Goal: Task Accomplishment & Management: Manage account settings

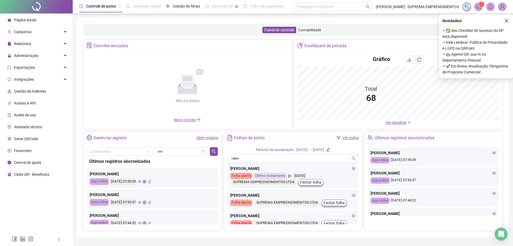
click at [504, 21] on button "button" at bounding box center [507, 21] width 6 height 6
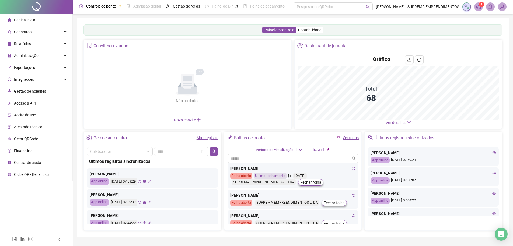
scroll to position [14, 0]
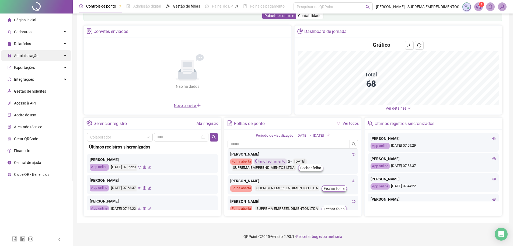
click at [38, 57] on div "Administração" at bounding box center [36, 55] width 70 height 11
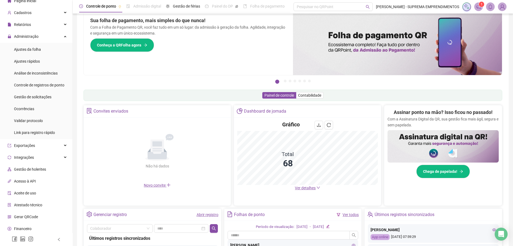
scroll to position [32, 0]
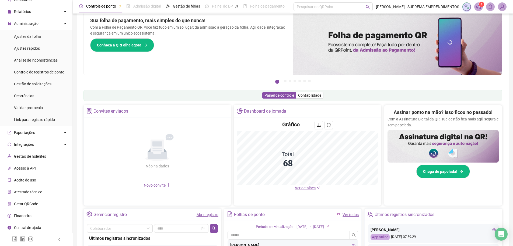
click at [33, 203] on span "Gerar QRCode" at bounding box center [26, 203] width 24 height 4
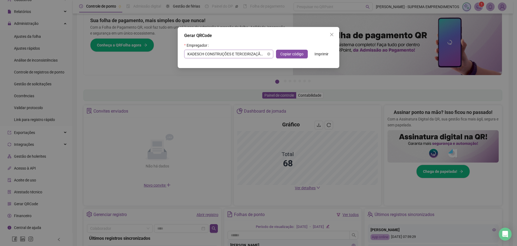
click at [258, 54] on span "KADESCH CONSTRUÇÕES E TERCEIRIZAÇÃO DE SERVIÇOS DE MÃO DE OBRA LTDA" at bounding box center [229, 54] width 83 height 8
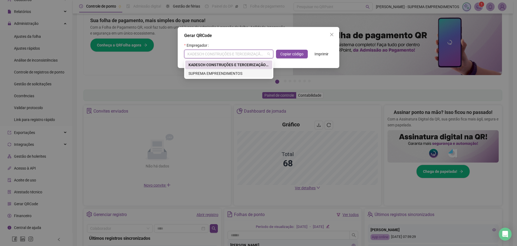
click at [198, 72] on div "SUPREMA EMPREENDIMENTOS" at bounding box center [229, 73] width 81 height 6
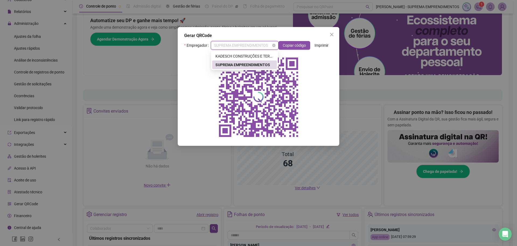
click at [263, 46] on span "SUPREMA EMPREENDIMENTOS" at bounding box center [244, 45] width 61 height 8
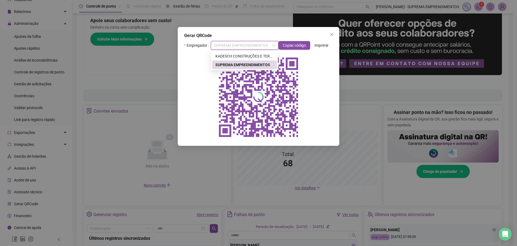
click at [235, 64] on div "SUPREMA EMPREENDIMENTOS" at bounding box center [245, 65] width 58 height 6
click at [331, 35] on icon "close" at bounding box center [331, 34] width 3 height 3
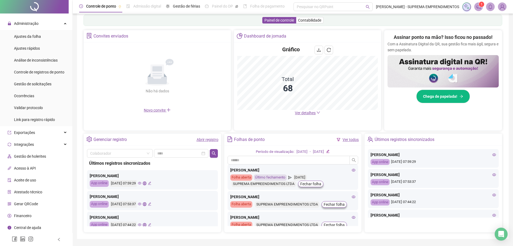
scroll to position [105, 0]
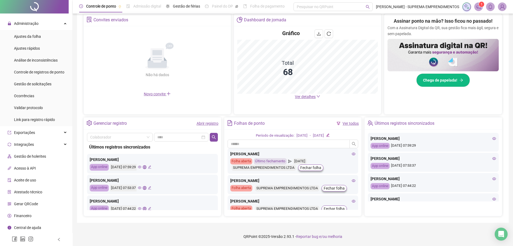
click at [29, 204] on span "Gerar QRCode" at bounding box center [26, 203] width 24 height 4
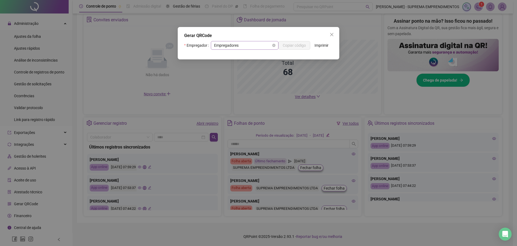
click at [244, 46] on span "Empregadores" at bounding box center [244, 45] width 61 height 8
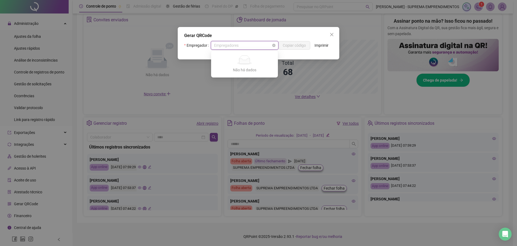
click at [234, 44] on span "Empregadores" at bounding box center [244, 45] width 61 height 8
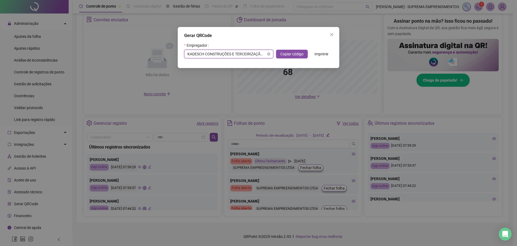
click at [260, 55] on span "KADESCH CONSTRUÇÕES E TERCEIRIZAÇÃO DE SERVIÇOS DE MÃO DE OBRA LTDA" at bounding box center [229, 54] width 83 height 8
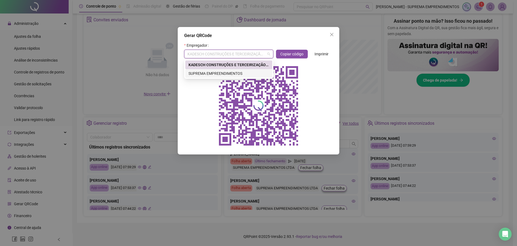
click at [231, 71] on div "SUPREMA EMPREENDIMENTOS" at bounding box center [229, 73] width 81 height 6
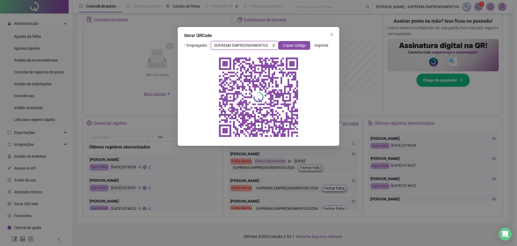
click at [223, 43] on span "SUPREMA EMPREENDIMENTOS" at bounding box center [244, 45] width 61 height 8
click at [227, 57] on div "KADESCH CONSTRUÇÕES E TERCEIRIZAÇÃO DE SERVIÇOS DE MÃO DE OBRA LTDA" at bounding box center [245, 56] width 58 height 6
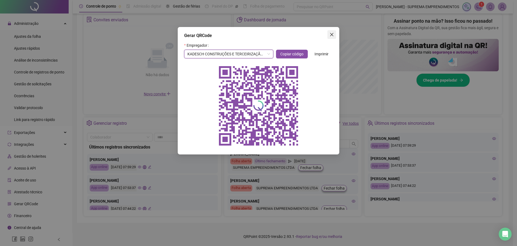
click at [333, 34] on icon "close" at bounding box center [332, 34] width 4 height 4
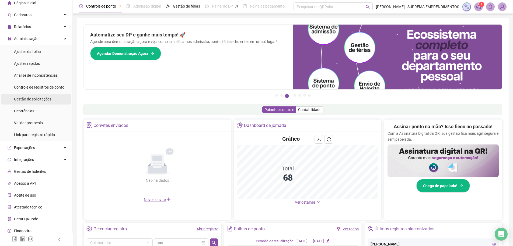
scroll to position [5, 0]
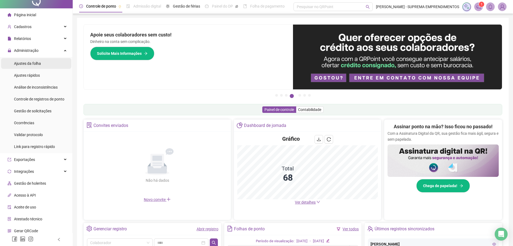
click at [33, 64] on span "Ajustes da folha" at bounding box center [27, 63] width 27 height 4
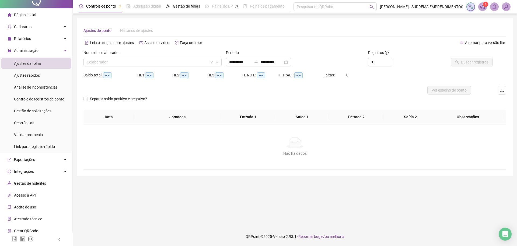
type input "**********"
click at [28, 23] on span "Cadastros" at bounding box center [20, 26] width 24 height 11
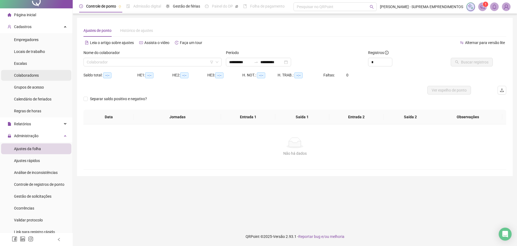
click at [34, 74] on span "Colaboradores" at bounding box center [26, 75] width 25 height 4
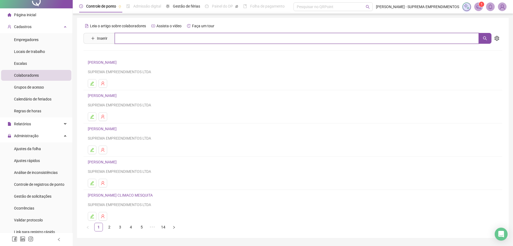
click at [143, 35] on input "text" at bounding box center [297, 38] width 364 height 11
type input "*****"
click at [109, 55] on link "[PERSON_NAME]" at bounding box center [108, 54] width 29 height 4
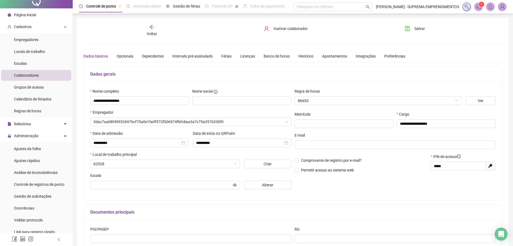
type input "**********"
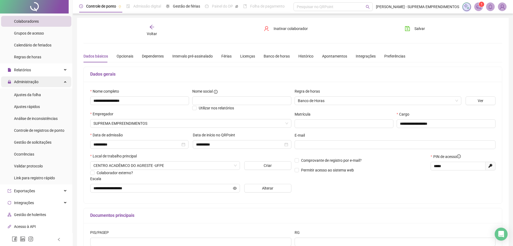
click at [32, 80] on span "Administração" at bounding box center [26, 82] width 25 height 4
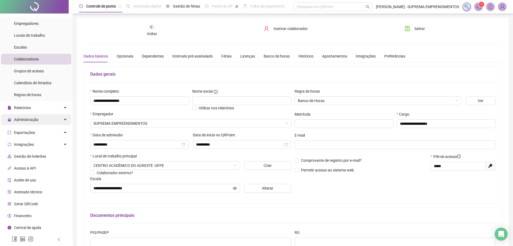
scroll to position [20, 0]
click at [35, 118] on span "Administração" at bounding box center [26, 120] width 25 height 4
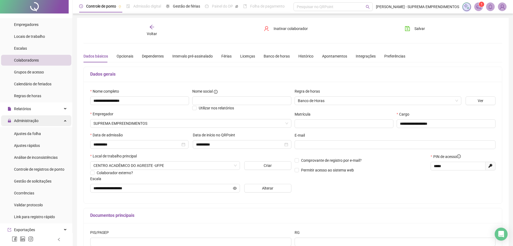
scroll to position [59, 0]
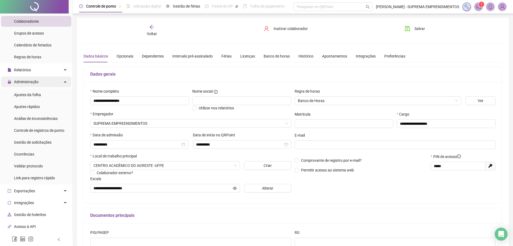
click at [42, 85] on div "Administração" at bounding box center [36, 81] width 70 height 11
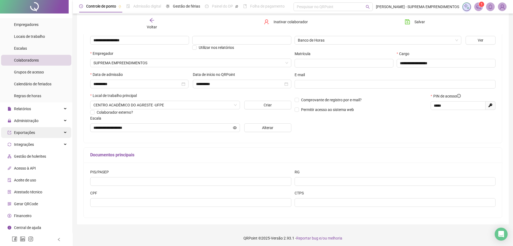
scroll to position [62, 0]
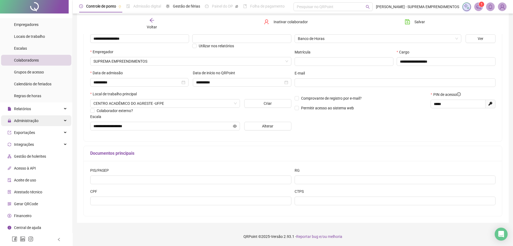
click at [40, 118] on div "Administração" at bounding box center [36, 120] width 70 height 11
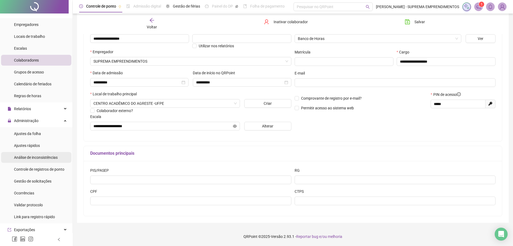
scroll to position [59, 0]
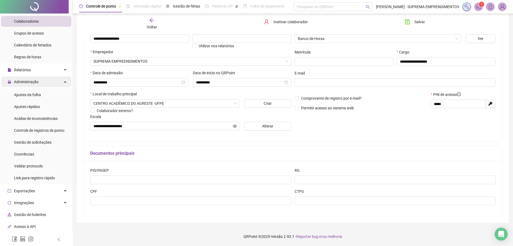
click at [37, 81] on span "Administração" at bounding box center [26, 82] width 25 height 4
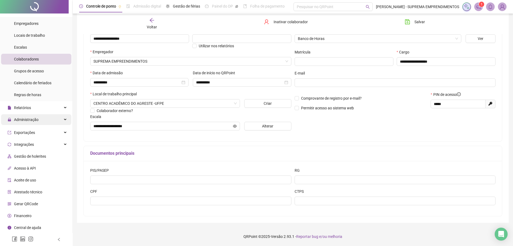
scroll to position [20, 0]
click at [37, 82] on span "Calendário de feriados" at bounding box center [32, 84] width 37 height 4
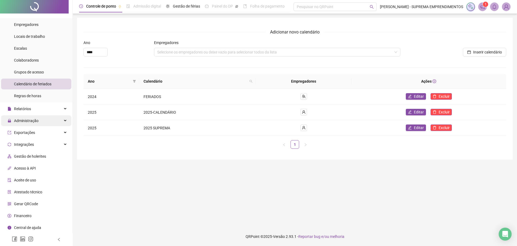
click at [32, 119] on span "Administração" at bounding box center [26, 120] width 25 height 4
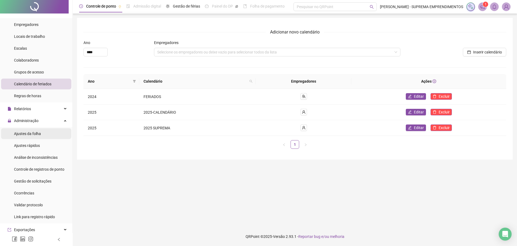
click at [30, 133] on span "Ajustes da folha" at bounding box center [27, 133] width 27 height 4
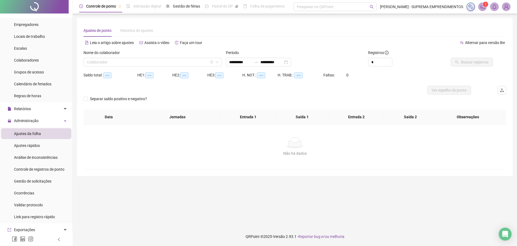
type input "**********"
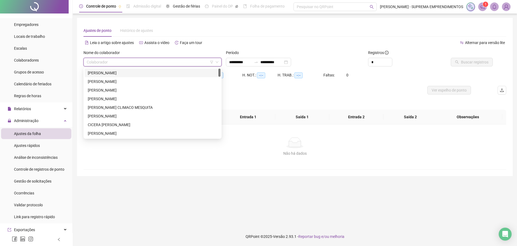
click at [131, 60] on input "search" at bounding box center [150, 62] width 127 height 8
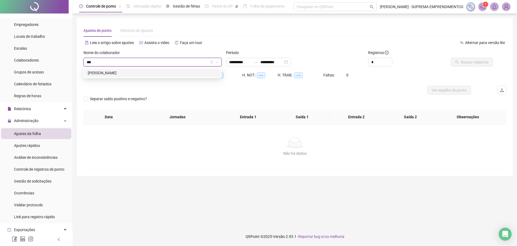
type input "****"
click at [130, 73] on div "[PERSON_NAME]" at bounding box center [153, 73] width 130 height 6
click at [481, 62] on span "Buscar registros" at bounding box center [474, 62] width 27 height 6
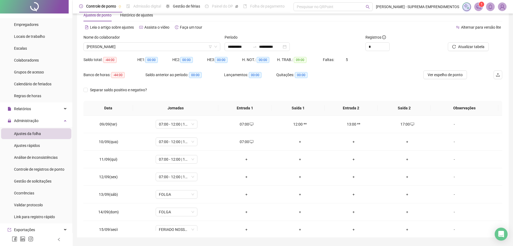
scroll to position [30, 0]
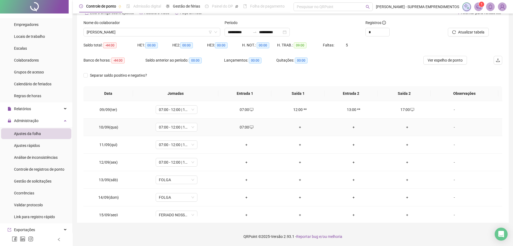
click at [405, 128] on div "+" at bounding box center [407, 127] width 45 height 6
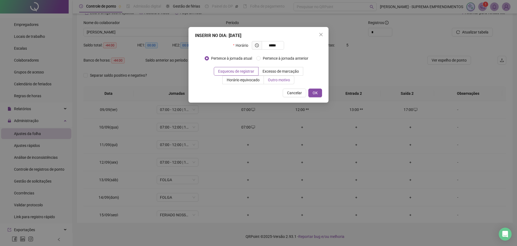
type input "*****"
click at [279, 81] on span "Outro motivo" at bounding box center [279, 80] width 22 height 4
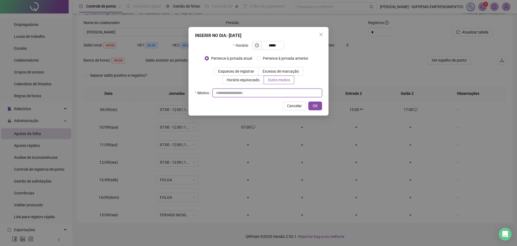
click at [248, 88] on input "text" at bounding box center [268, 92] width 110 height 9
type input "*"
click at [313, 107] on span "OK" at bounding box center [315, 106] width 5 height 6
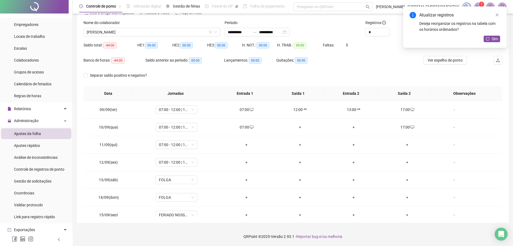
click at [495, 35] on div "Atualizar registros Deseja reorganizar os registros na tabela com os horários o…" at bounding box center [454, 26] width 103 height 41
click at [495, 37] on span "Sim" at bounding box center [495, 39] width 6 height 6
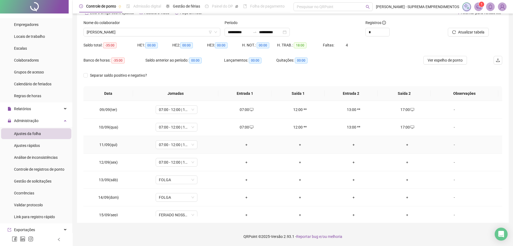
click at [245, 144] on div "+" at bounding box center [246, 144] width 45 height 6
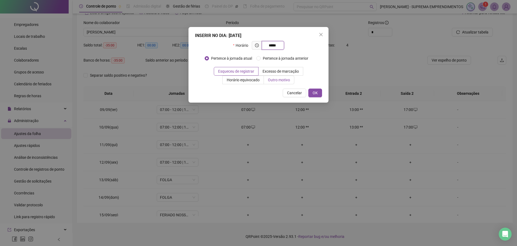
type input "*****"
click at [272, 81] on span "Outro motivo" at bounding box center [279, 80] width 22 height 4
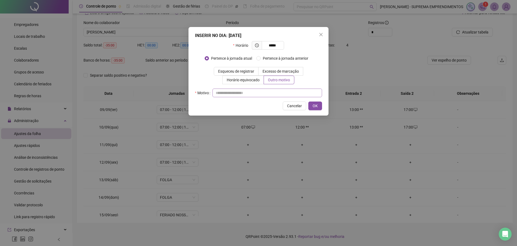
click at [254, 90] on div "Horário ***** Pertence à jornada atual [GEOGRAPHIC_DATA] à jornada anterior Esq…" at bounding box center [258, 69] width 127 height 56
click at [252, 94] on input "text" at bounding box center [268, 92] width 110 height 9
type input "*"
click at [314, 106] on span "OK" at bounding box center [315, 106] width 5 height 6
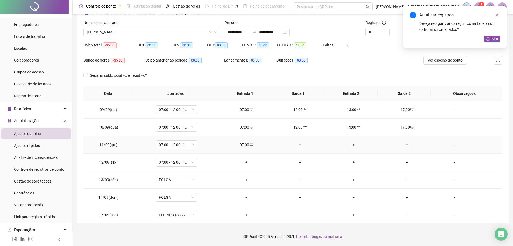
click at [405, 143] on div "+" at bounding box center [407, 144] width 45 height 6
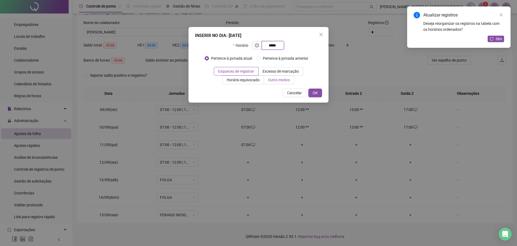
type input "*****"
click at [276, 78] on span "Outro motivo" at bounding box center [279, 80] width 22 height 4
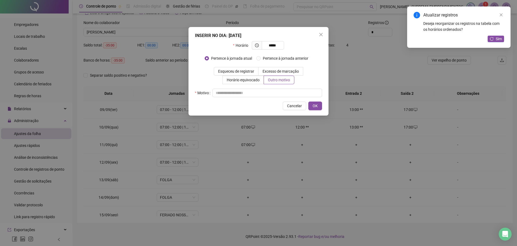
click at [253, 87] on div "Horário ***** Pertence à jornada atual [GEOGRAPHIC_DATA] à jornada anterior Esq…" at bounding box center [258, 69] width 127 height 56
click at [253, 90] on input "text" at bounding box center [268, 92] width 110 height 9
type input "*"
click at [312, 103] on button "OK" at bounding box center [316, 105] width 14 height 9
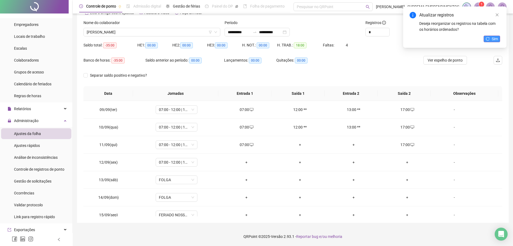
click at [492, 39] on button "Sim" at bounding box center [492, 39] width 16 height 6
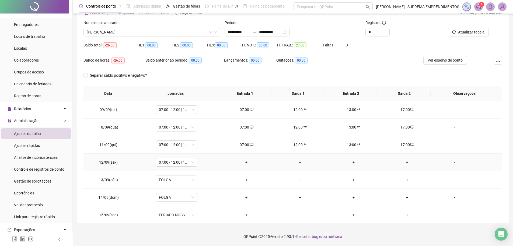
click at [246, 157] on td "+" at bounding box center [247, 162] width 54 height 18
click at [247, 160] on div "+" at bounding box center [246, 162] width 45 height 6
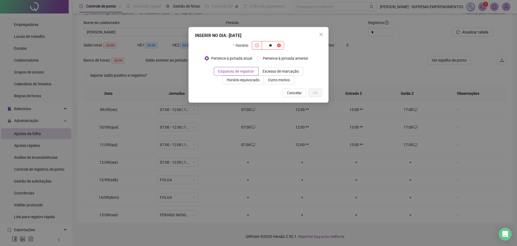
type input "*"
type input "*****"
click at [267, 81] on label "Outro motivo" at bounding box center [279, 79] width 30 height 9
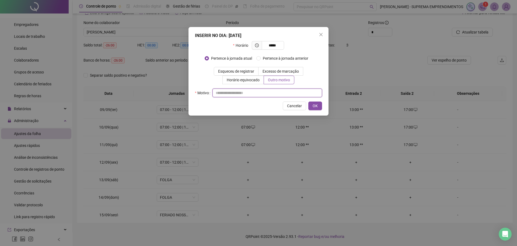
click at [254, 90] on input "text" at bounding box center [268, 92] width 110 height 9
click at [236, 92] on input "text" at bounding box center [268, 92] width 110 height 9
type input "*"
click at [316, 107] on span "OK" at bounding box center [315, 106] width 5 height 6
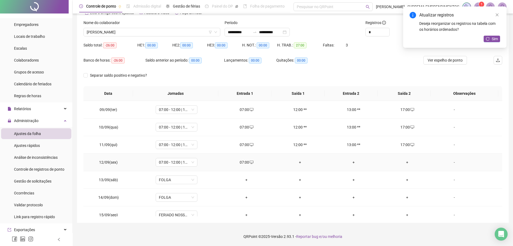
click at [404, 162] on div "+" at bounding box center [407, 162] width 45 height 6
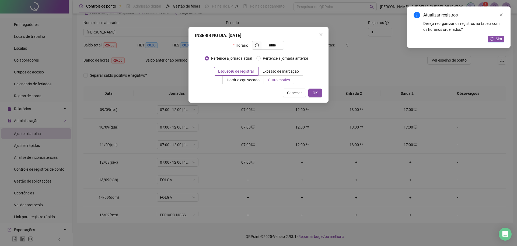
type input "*****"
click at [273, 83] on label "Outro motivo" at bounding box center [279, 79] width 30 height 9
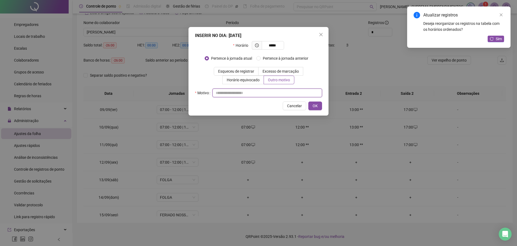
click at [231, 89] on input "text" at bounding box center [268, 92] width 110 height 9
type input "*"
click at [315, 103] on span "OK" at bounding box center [315, 106] width 5 height 6
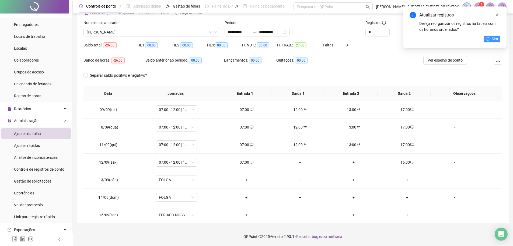
click at [495, 38] on span "Sim" at bounding box center [495, 39] width 6 height 6
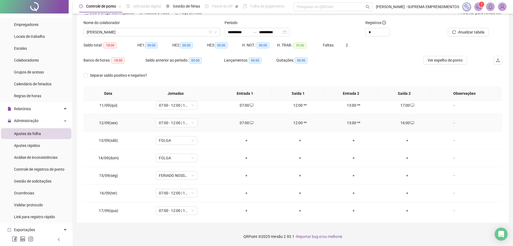
scroll to position [43, 0]
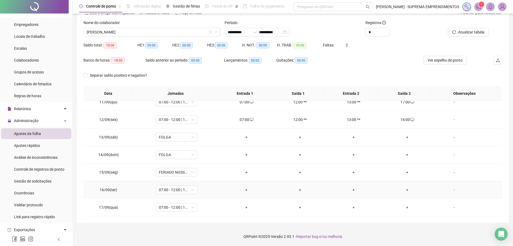
click at [244, 187] on div "+" at bounding box center [246, 190] width 45 height 6
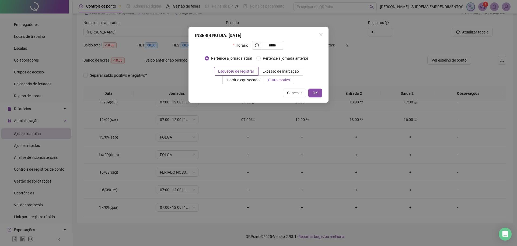
type input "*****"
click at [280, 80] on span "Outro motivo" at bounding box center [279, 80] width 22 height 4
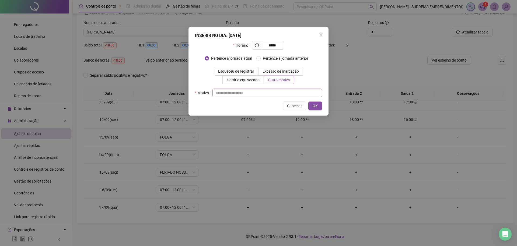
drag, startPoint x: 250, startPoint y: 86, endPoint x: 249, endPoint y: 91, distance: 4.8
click at [249, 88] on div "Horário ***** Pertence à jornada atual [GEOGRAPHIC_DATA] à jornada anterior Esq…" at bounding box center [258, 69] width 127 height 56
click at [249, 91] on input "text" at bounding box center [268, 92] width 110 height 9
type input "*"
click at [311, 105] on button "OK" at bounding box center [316, 105] width 14 height 9
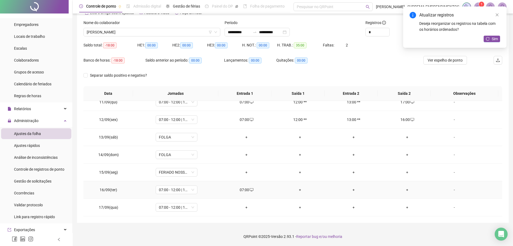
click at [403, 188] on div "+" at bounding box center [407, 190] width 45 height 6
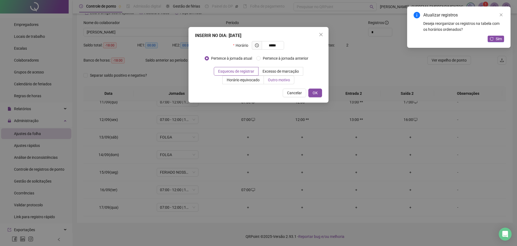
type input "*****"
click at [277, 78] on span "Outro motivo" at bounding box center [279, 80] width 22 height 4
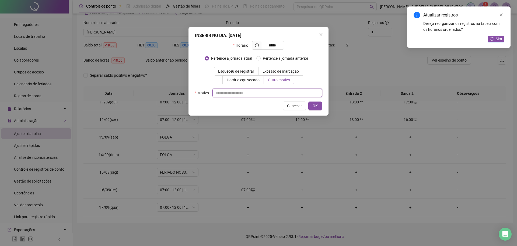
click at [240, 93] on input "text" at bounding box center [268, 92] width 110 height 9
type input "*"
click at [313, 104] on button "OK" at bounding box center [316, 105] width 14 height 9
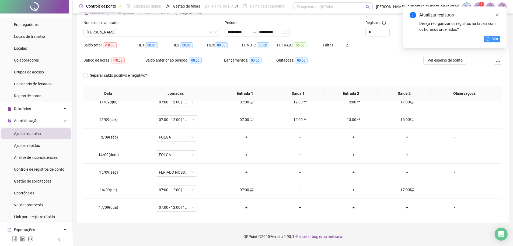
click at [493, 38] on span "Sim" at bounding box center [495, 39] width 6 height 6
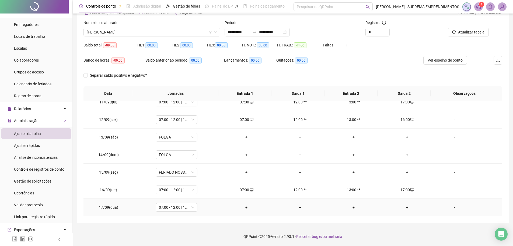
click at [244, 210] on td "+" at bounding box center [247, 207] width 54 height 18
click at [244, 208] on div "+" at bounding box center [246, 207] width 45 height 6
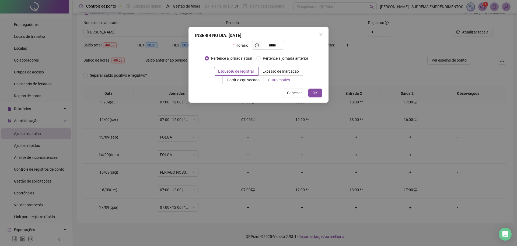
type input "*****"
click at [274, 79] on span "Outro motivo" at bounding box center [279, 80] width 22 height 4
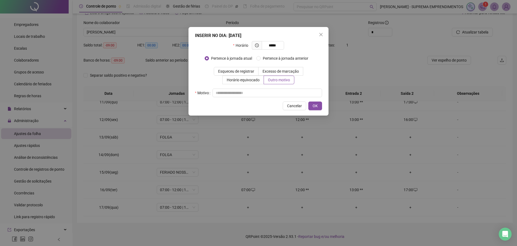
click at [228, 88] on div "Horário ***** Pertence à jornada atual [GEOGRAPHIC_DATA] à jornada anterior Esq…" at bounding box center [258, 69] width 127 height 56
click at [225, 91] on input "text" at bounding box center [268, 92] width 110 height 9
type input "*"
click at [320, 106] on button "OK" at bounding box center [316, 105] width 14 height 9
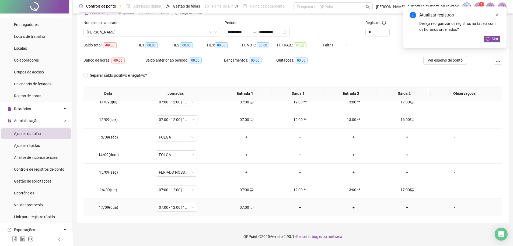
click at [402, 207] on div "+" at bounding box center [407, 207] width 45 height 6
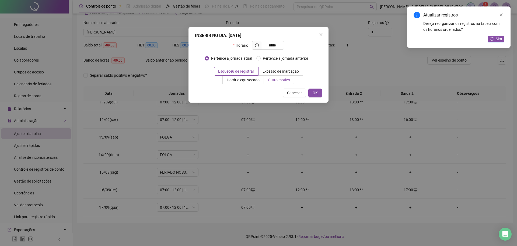
type input "*****"
click at [278, 81] on span "Outro motivo" at bounding box center [279, 80] width 22 height 4
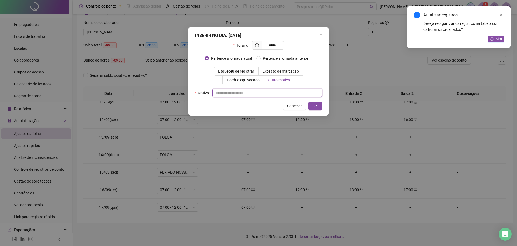
click at [233, 90] on input "text" at bounding box center [268, 92] width 110 height 9
type input "*"
click at [314, 105] on span "OK" at bounding box center [315, 106] width 5 height 6
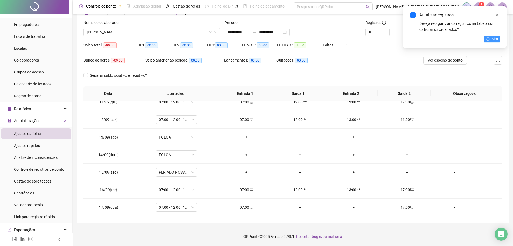
click at [495, 39] on span "Sim" at bounding box center [495, 39] width 6 height 6
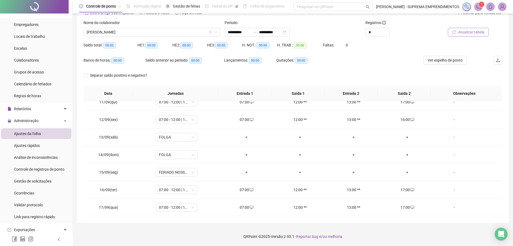
click at [465, 33] on span "Atualizar tabela" at bounding box center [471, 32] width 26 height 6
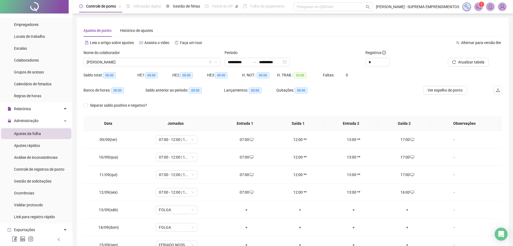
scroll to position [0, 0]
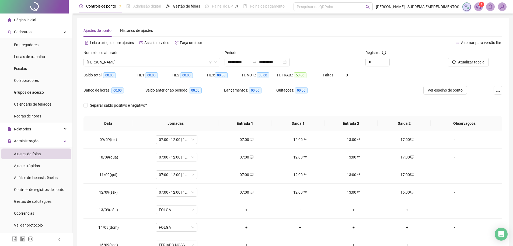
click at [30, 20] on span "Página inicial" at bounding box center [25, 20] width 22 height 4
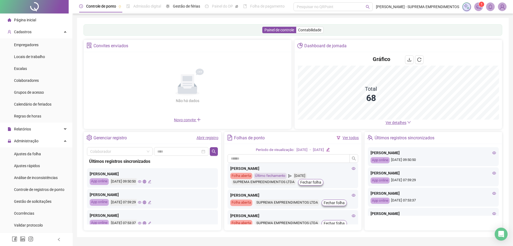
click at [32, 22] on span "Página inicial" at bounding box center [25, 20] width 22 height 4
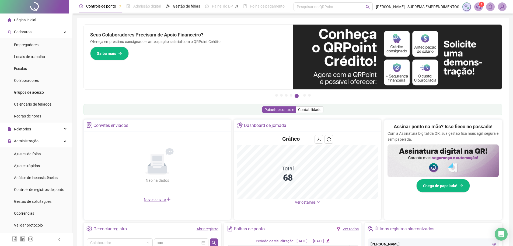
click at [28, 22] on span "Página inicial" at bounding box center [25, 20] width 22 height 4
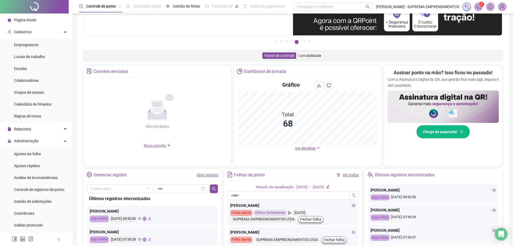
click at [29, 18] on span "Página inicial" at bounding box center [25, 20] width 22 height 4
click at [31, 20] on span "Página inicial" at bounding box center [25, 20] width 22 height 4
click at [32, 18] on span "Página inicial" at bounding box center [25, 20] width 22 height 4
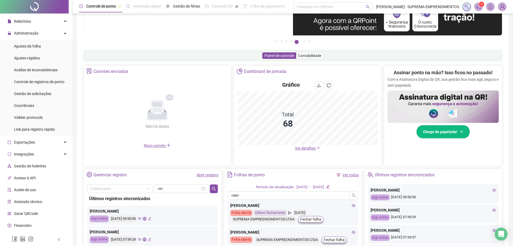
scroll to position [108, 0]
click at [29, 32] on span "Administração" at bounding box center [26, 33] width 25 height 4
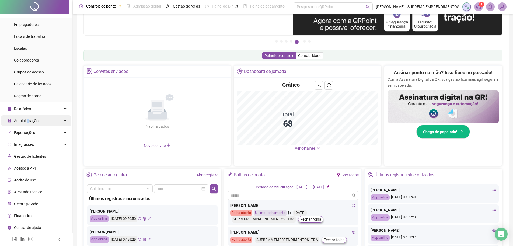
scroll to position [20, 0]
click at [29, 32] on div "Locais de trabalho" at bounding box center [29, 36] width 31 height 11
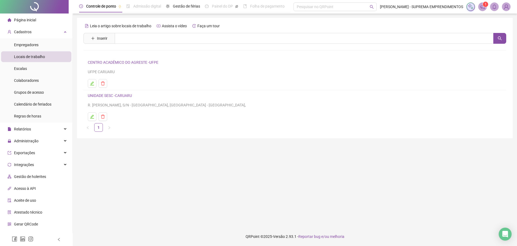
click at [33, 18] on span "Página inicial" at bounding box center [25, 20] width 22 height 4
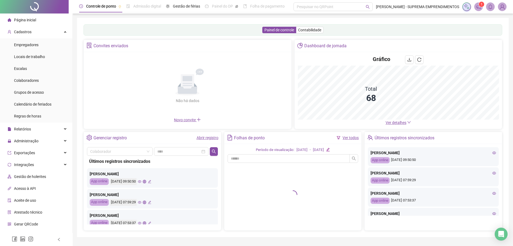
click at [35, 19] on span "Página inicial" at bounding box center [25, 20] width 22 height 4
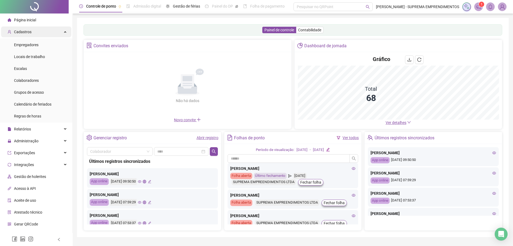
click at [31, 30] on div "Cadastros" at bounding box center [36, 31] width 70 height 11
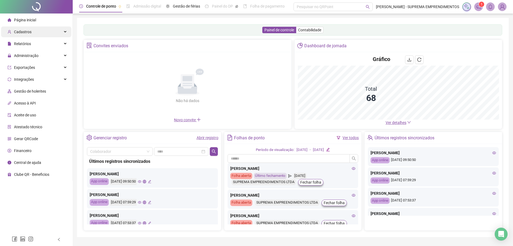
click at [31, 30] on div "Cadastros" at bounding box center [36, 31] width 70 height 11
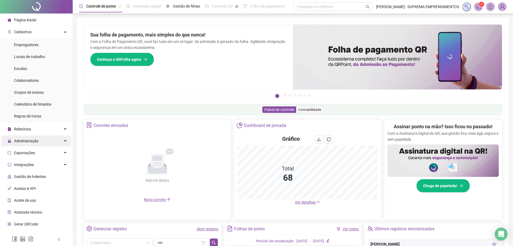
click at [33, 141] on span "Administração" at bounding box center [26, 141] width 25 height 4
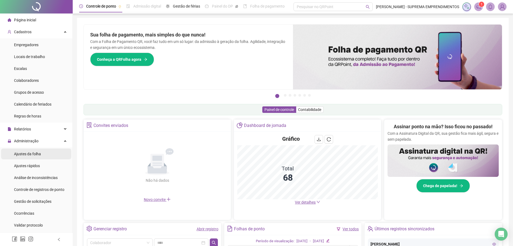
click at [31, 153] on span "Ajustes da folha" at bounding box center [27, 153] width 27 height 4
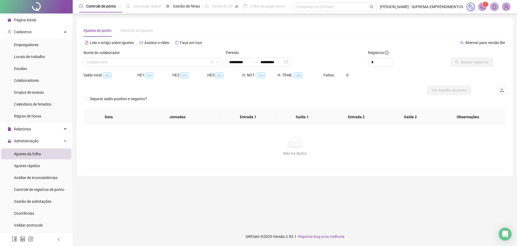
type input "**********"
click at [145, 67] on div "Nome do colaborador Colaborador" at bounding box center [152, 60] width 143 height 21
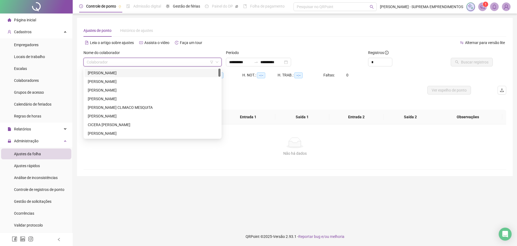
click at [143, 64] on input "search" at bounding box center [150, 62] width 127 height 8
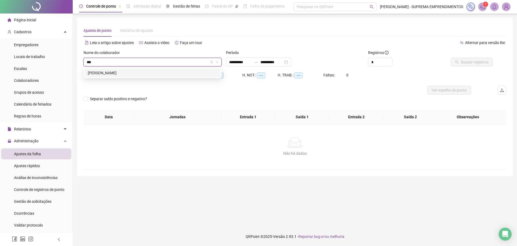
type input "****"
click at [160, 75] on div "[PERSON_NAME]" at bounding box center [153, 73] width 130 height 6
click at [272, 66] on div "**********" at bounding box center [258, 62] width 65 height 9
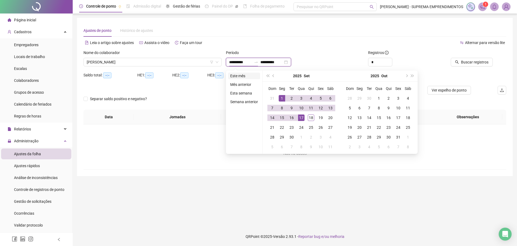
type input "**********"
click at [237, 75] on li "Este mês" at bounding box center [244, 75] width 32 height 6
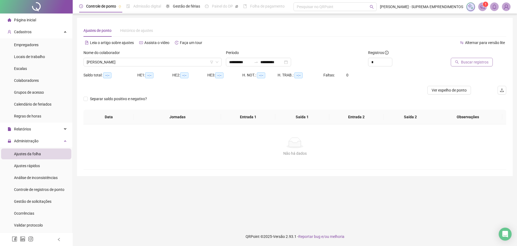
click at [466, 60] on span "Buscar registros" at bounding box center [474, 62] width 27 height 6
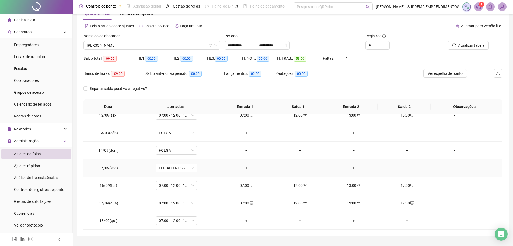
scroll to position [30, 0]
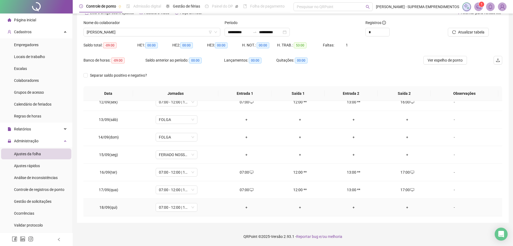
click at [246, 206] on div "+" at bounding box center [246, 207] width 45 height 6
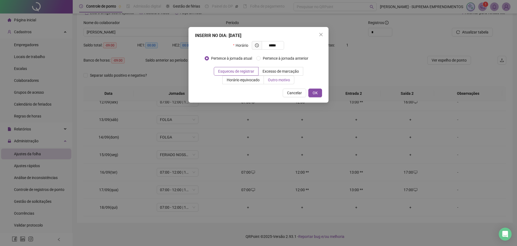
type input "*****"
drag, startPoint x: 269, startPoint y: 81, endPoint x: 261, endPoint y: 82, distance: 8.1
click at [268, 81] on span "Outro motivo" at bounding box center [279, 80] width 22 height 4
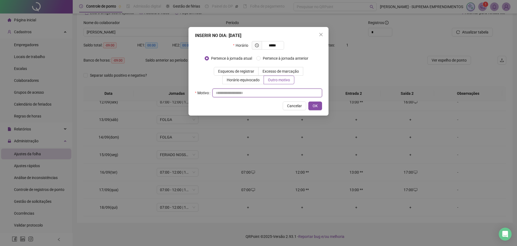
click at [219, 94] on input "text" at bounding box center [268, 92] width 110 height 9
type input "*"
click at [316, 106] on span "OK" at bounding box center [315, 106] width 5 height 6
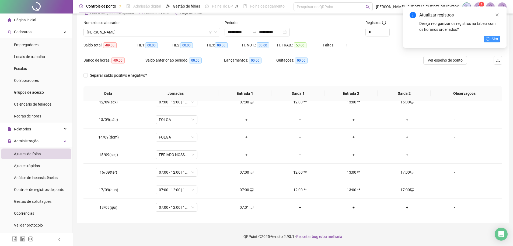
click at [498, 37] on span "Sim" at bounding box center [495, 39] width 6 height 6
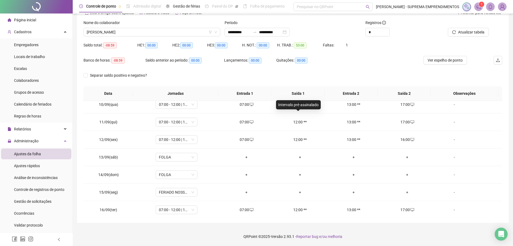
scroll to position [0, 0]
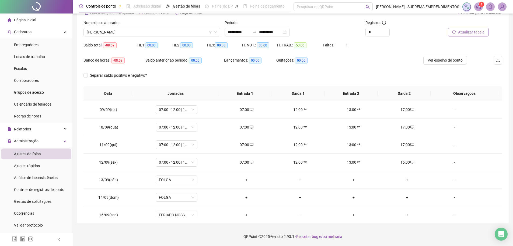
click at [471, 28] on button "Atualizar tabela" at bounding box center [468, 32] width 41 height 9
